Goal: Task Accomplishment & Management: Use online tool/utility

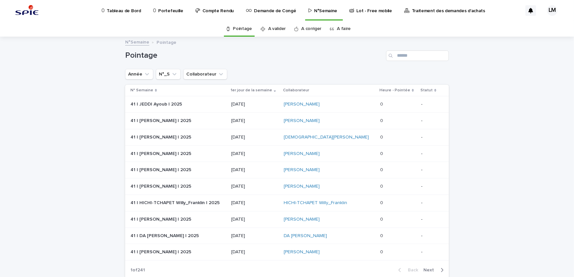
click at [131, 8] on p "Tableau de Bord" at bounding box center [124, 7] width 34 height 14
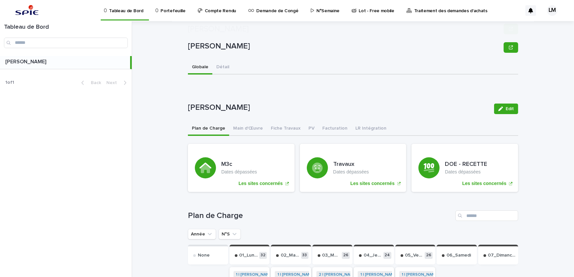
scroll to position [120, 0]
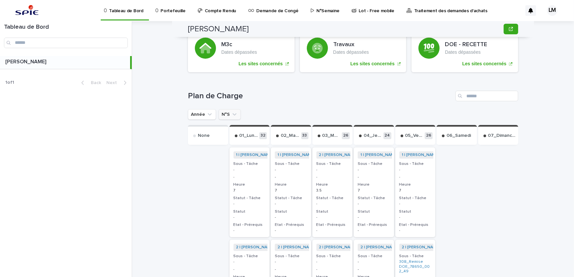
click at [222, 113] on button "N°S" at bounding box center [229, 114] width 22 height 11
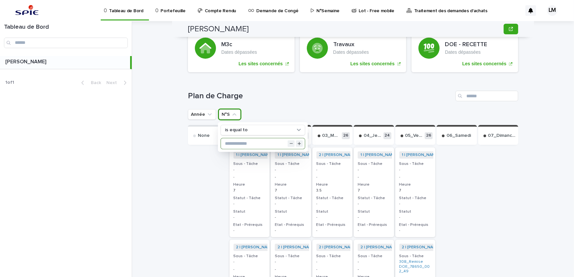
click at [245, 144] on input "text" at bounding box center [263, 143] width 84 height 11
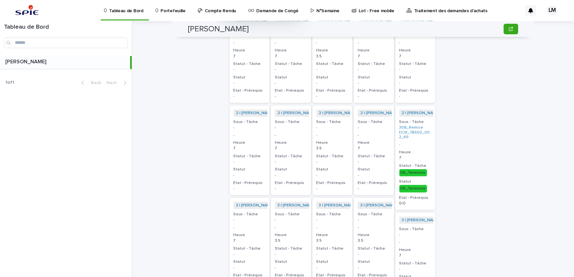
scroll to position [134, 0]
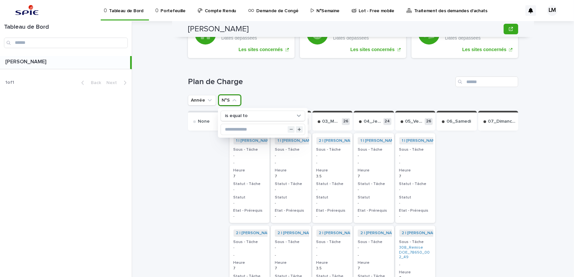
click at [231, 98] on icon "N°S" at bounding box center [234, 100] width 7 height 7
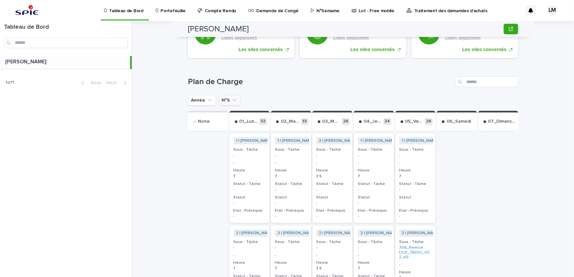
click at [231, 98] on icon "N°S" at bounding box center [234, 100] width 7 height 7
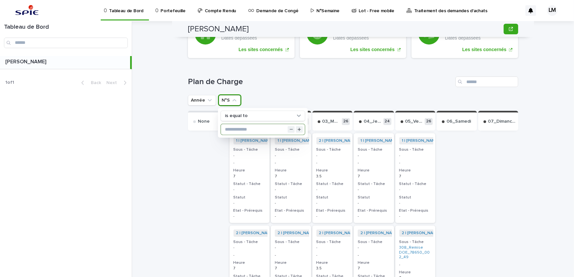
click at [237, 130] on input "text" at bounding box center [263, 129] width 84 height 11
type input "**"
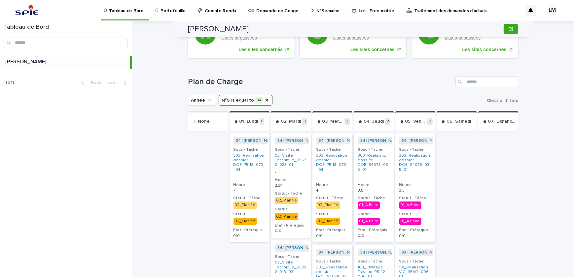
scroll to position [194, 0]
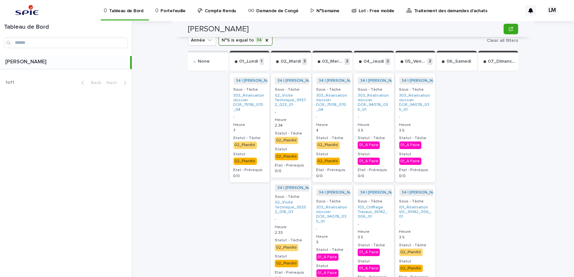
click at [219, 135] on div at bounding box center [208, 250] width 40 height 356
click at [333, 118] on p "-" at bounding box center [332, 117] width 32 height 5
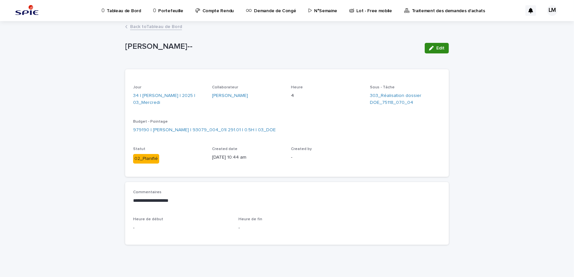
click at [441, 49] on span "Edit" at bounding box center [440, 48] width 8 height 5
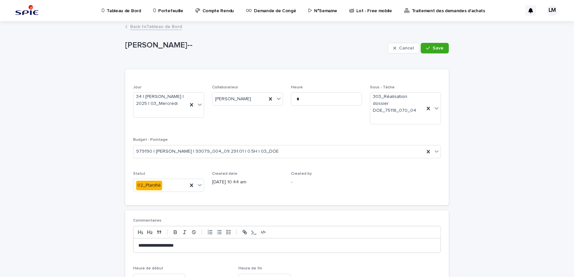
click at [151, 29] on link "Back to Tableau de Bord" at bounding box center [156, 26] width 52 height 8
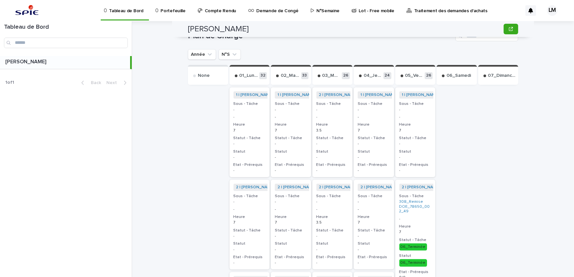
scroll to position [60, 0]
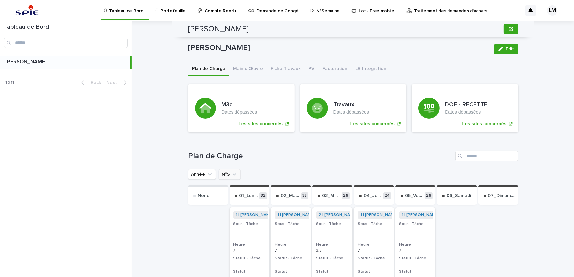
click at [229, 170] on button "N°S" at bounding box center [229, 174] width 22 height 11
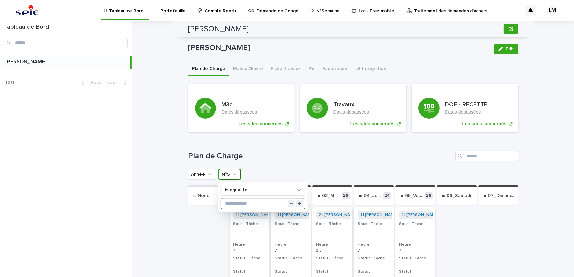
click at [249, 203] on input "text" at bounding box center [263, 203] width 84 height 11
type input "**"
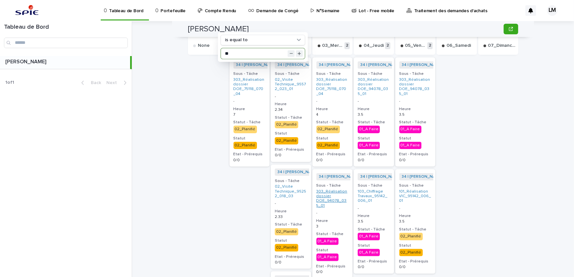
scroll to position [240, 0]
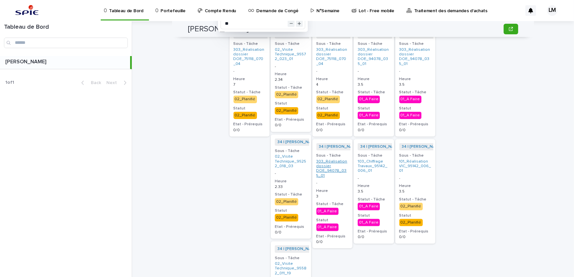
click at [324, 169] on link "303_Réalisation dossier DOE_94078_035_01" at bounding box center [332, 168] width 32 height 19
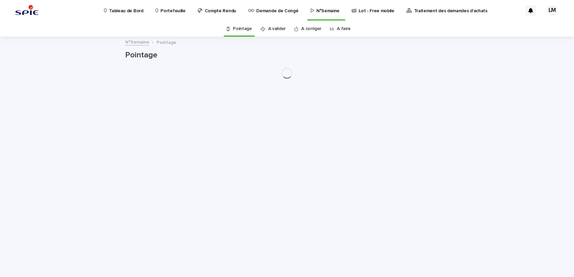
click at [137, 13] on p "Tableau de Bord" at bounding box center [126, 7] width 34 height 14
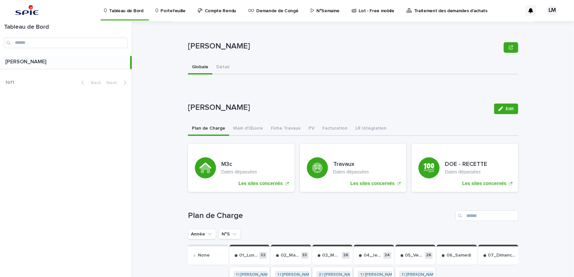
scroll to position [120, 0]
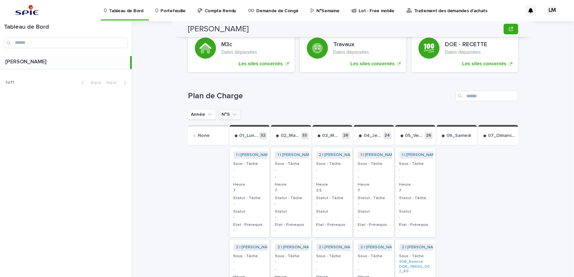
click at [220, 112] on button "N°S" at bounding box center [229, 114] width 22 height 11
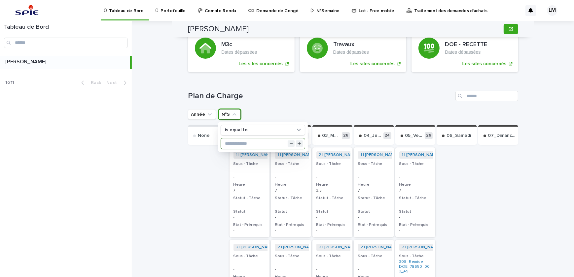
click at [239, 138] on input "text" at bounding box center [263, 143] width 84 height 11
type input "**"
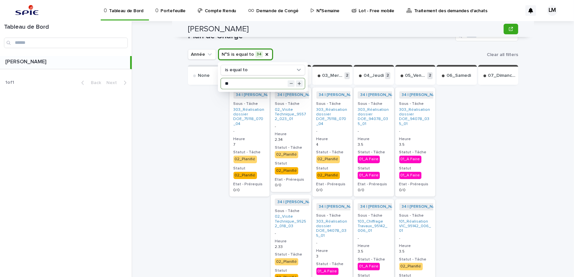
scroll to position [240, 0]
